Goal: Find specific page/section: Find specific page/section

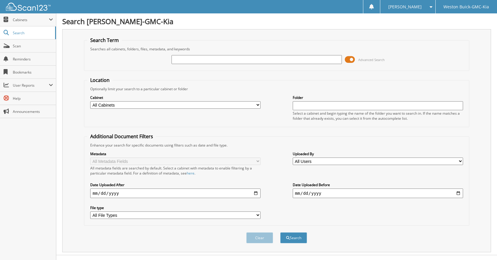
click at [188, 59] on input "text" at bounding box center [256, 59] width 170 height 9
paste input "692723"
type input "692723"
click at [280, 232] on button "Search" at bounding box center [293, 237] width 27 height 11
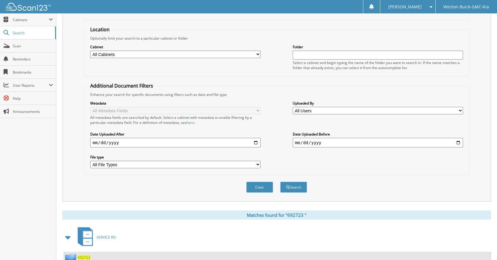
scroll to position [124, 0]
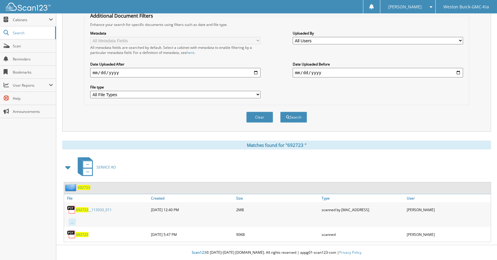
click at [82, 207] on span "6 9 2 7 2 3" at bounding box center [82, 209] width 13 height 5
